Goal: Obtain resource: Obtain resource

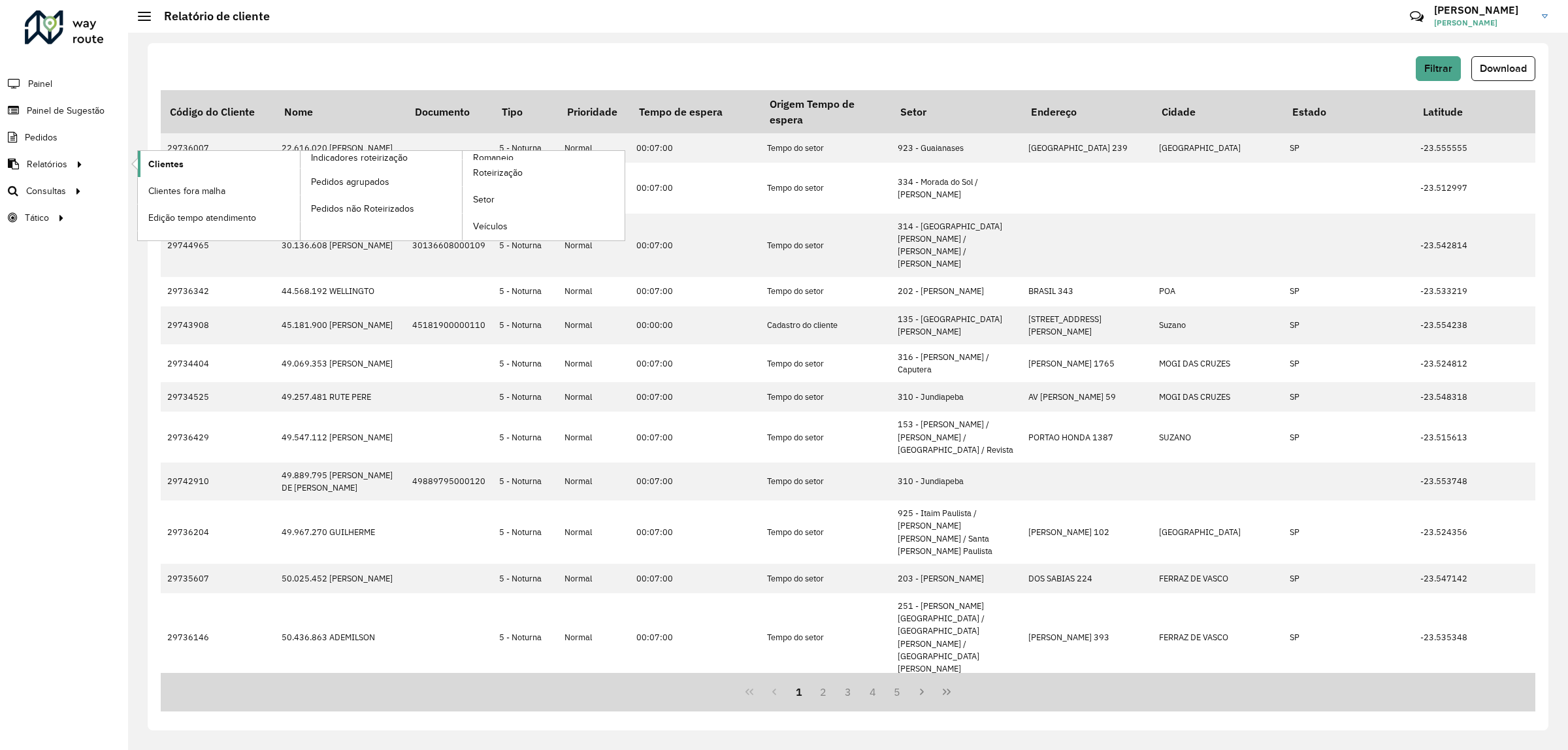
click at [162, 167] on span "Clientes" at bounding box center [166, 164] width 35 height 13
click at [1431, 69] on span "Filtrar" at bounding box center [1438, 68] width 28 height 11
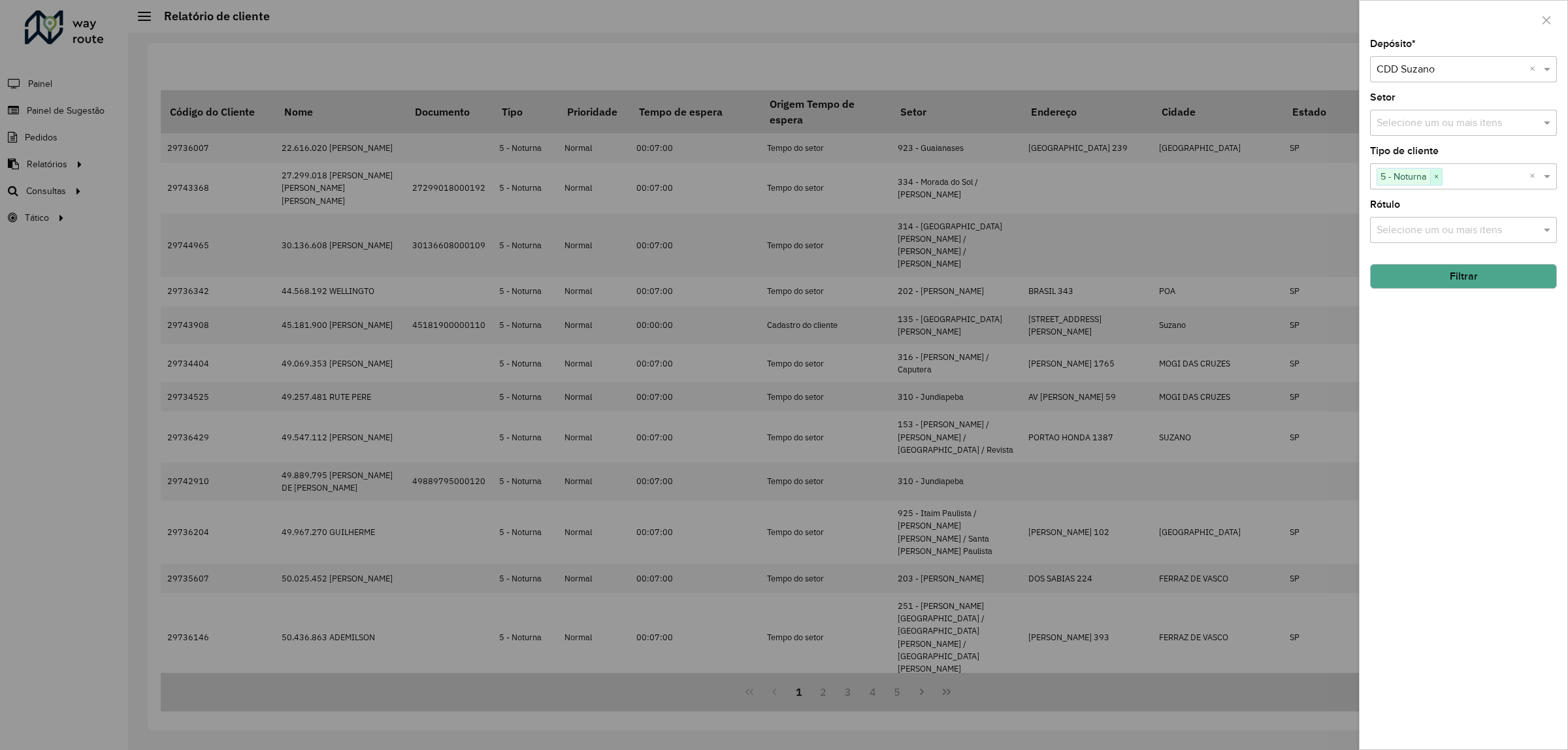
click at [1433, 180] on span "×" at bounding box center [1436, 177] width 12 height 16
click at [1442, 184] on input "text" at bounding box center [1456, 177] width 167 height 16
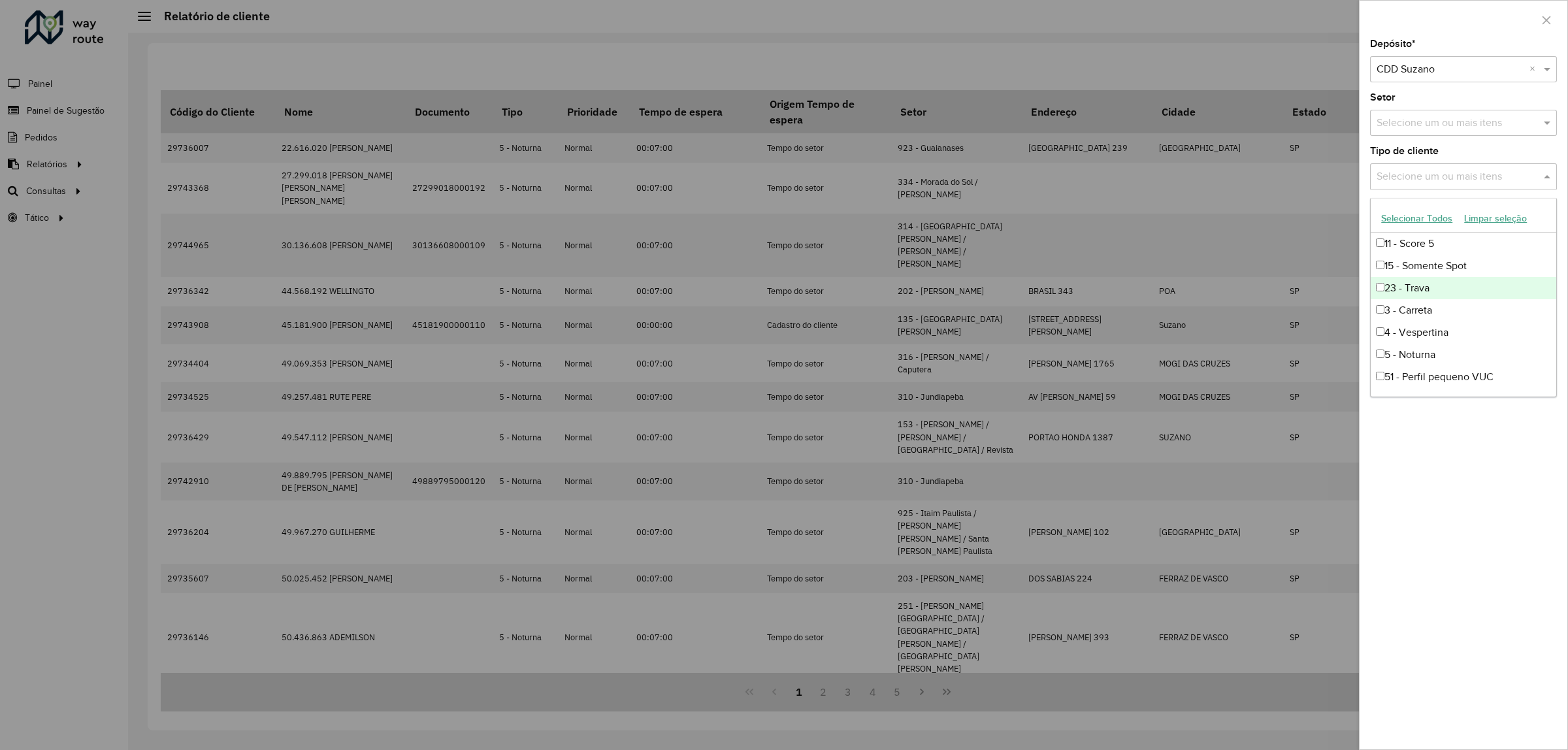
click at [1442, 293] on div "23 - Trava" at bounding box center [1463, 288] width 186 height 22
click at [1461, 145] on div "Depósito * Selecione um depósito × CDD Suzano × Setor Selecione um ou mais iten…" at bounding box center [1463, 395] width 208 height 710
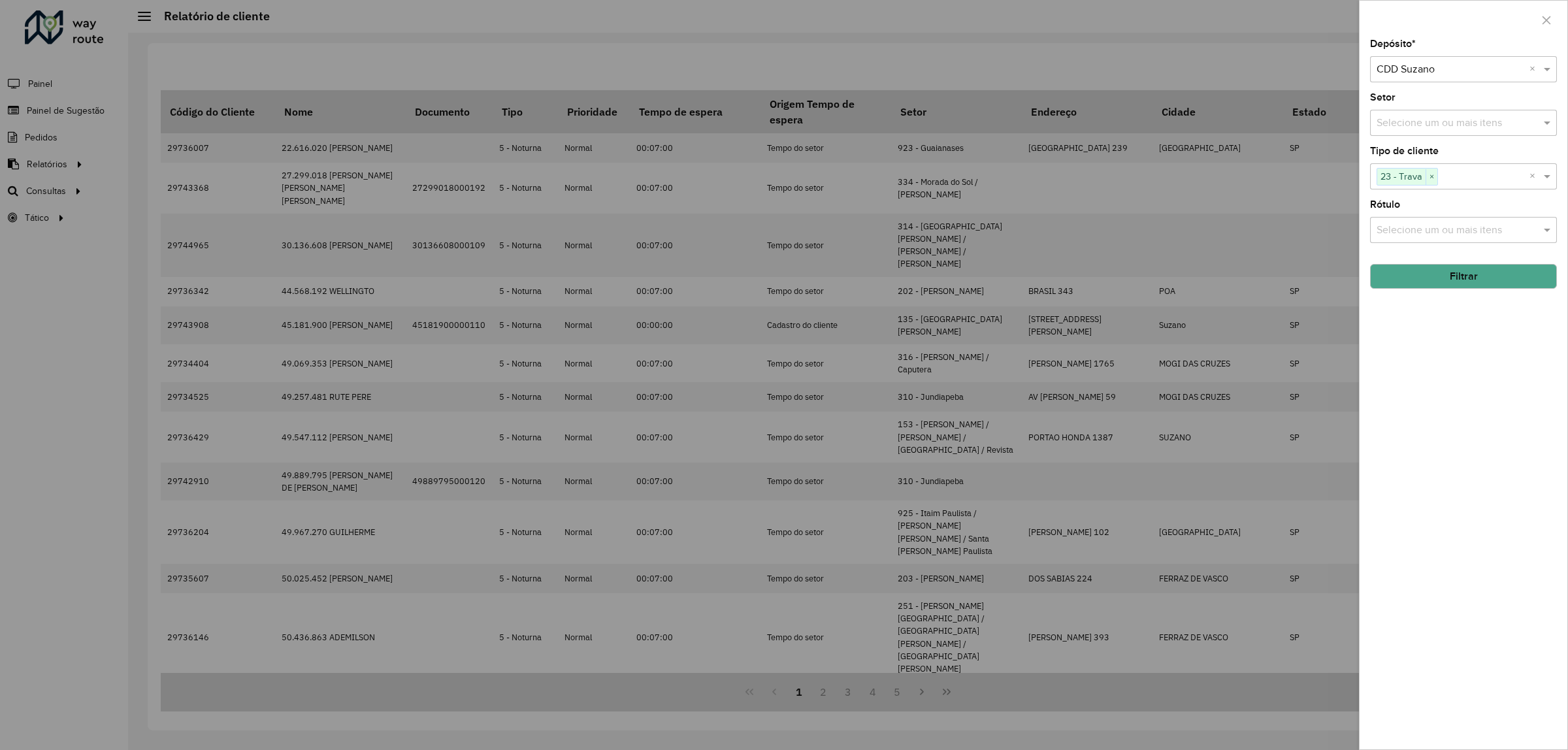
click at [1488, 276] on button "Filtrar" at bounding box center [1463, 277] width 187 height 25
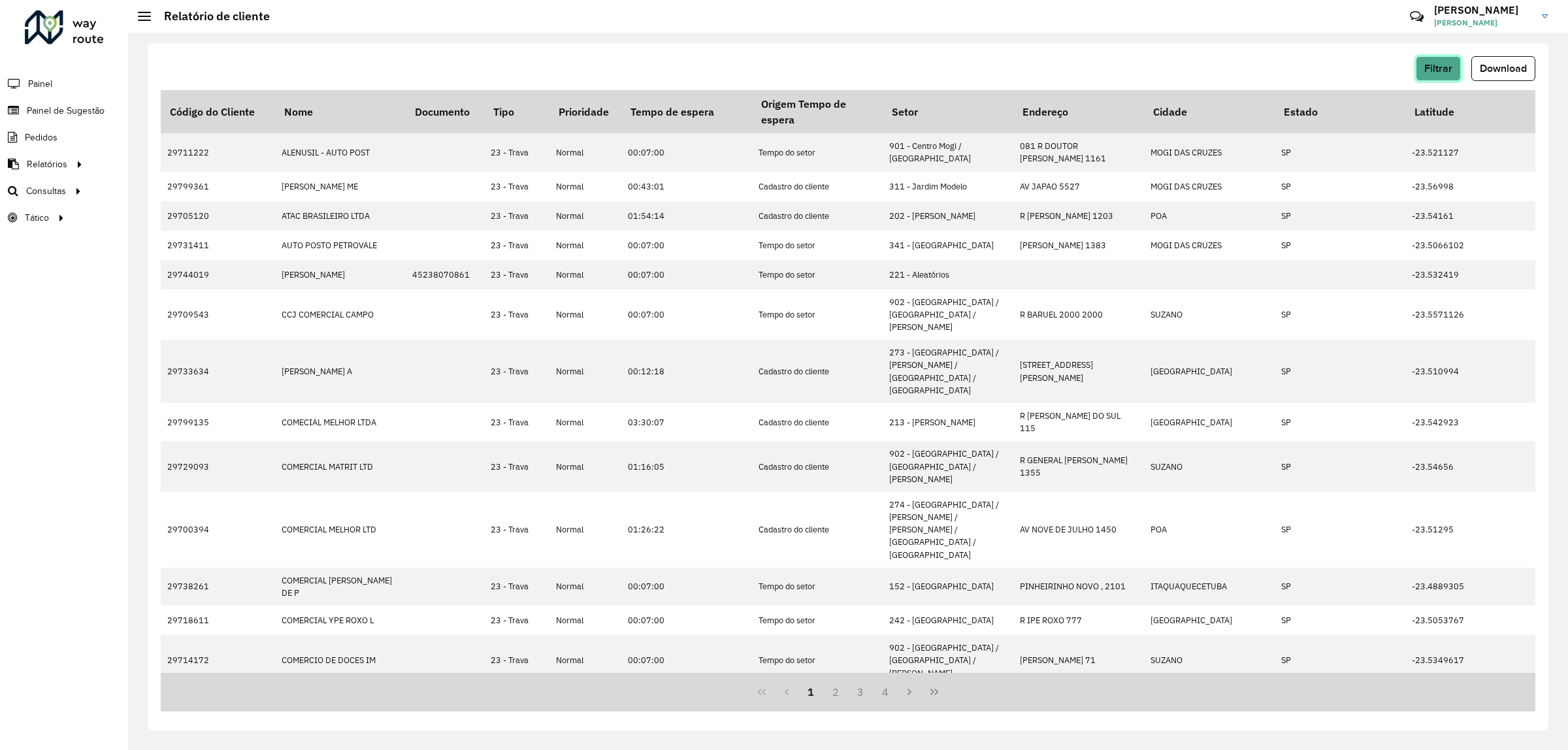
click at [1439, 63] on span "Filtrar" at bounding box center [1438, 68] width 28 height 11
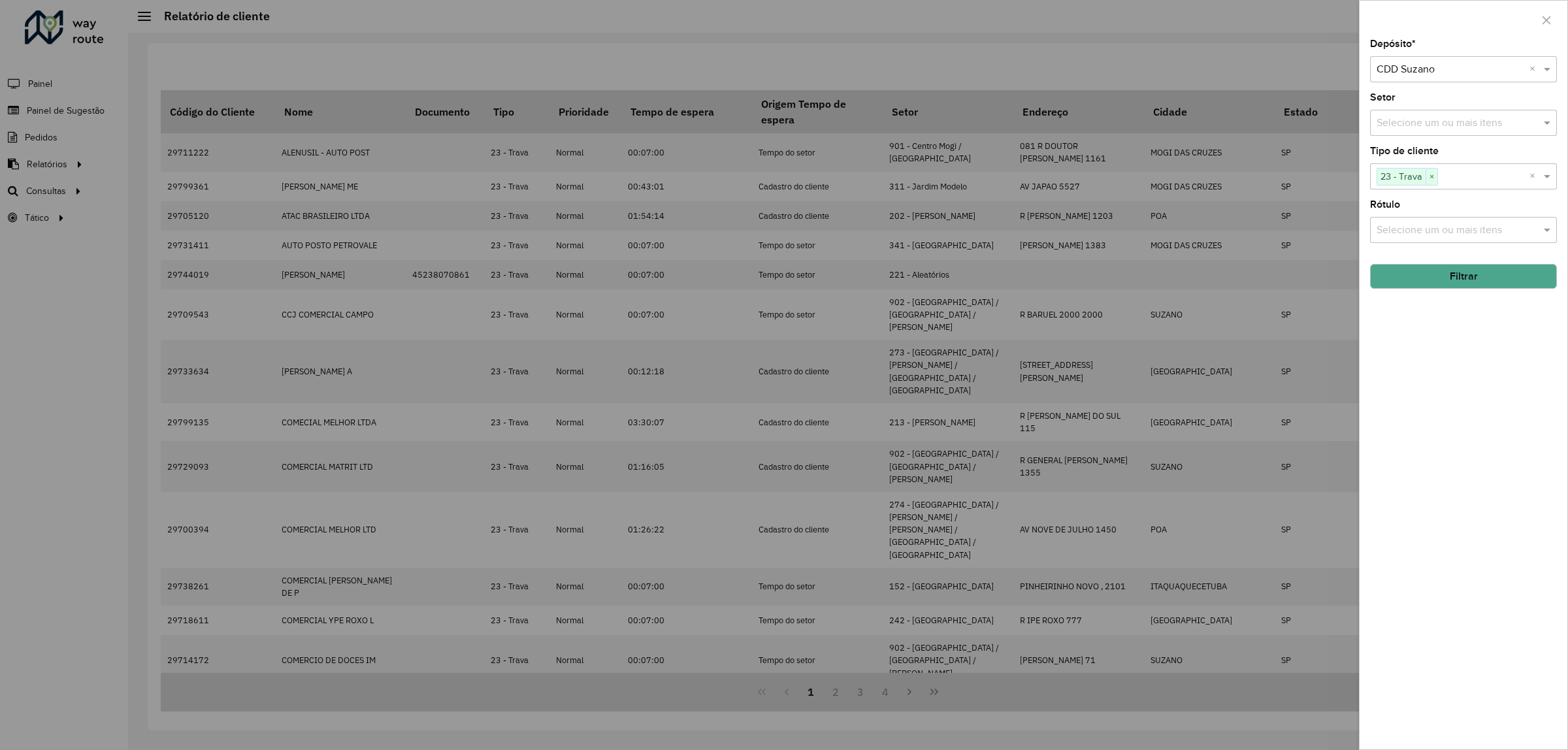
drag, startPoint x: 1263, startPoint y: 79, endPoint x: 1399, endPoint y: 67, distance: 136.5
click at [1264, 79] on div at bounding box center [784, 375] width 1568 height 750
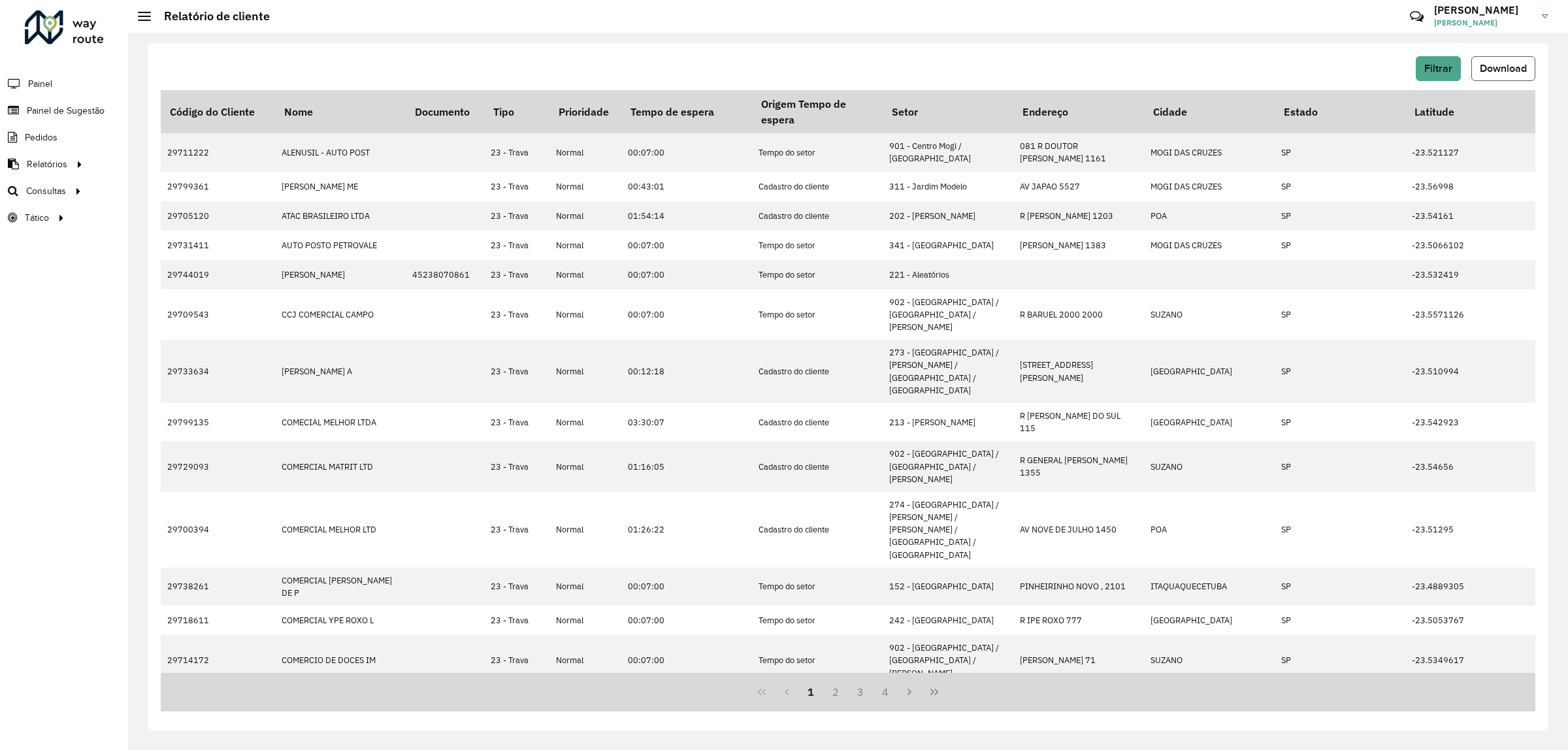
click at [1488, 66] on span "Download" at bounding box center [1503, 68] width 47 height 11
click at [1140, 96] on th "Endereço" at bounding box center [1078, 111] width 130 height 43
